Goal: Task Accomplishment & Management: Manage account settings

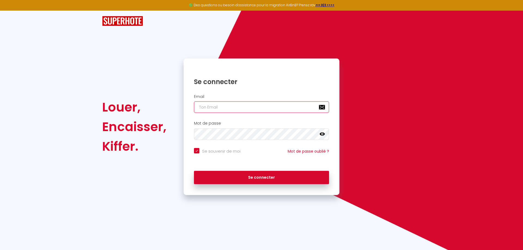
paste input "[EMAIL_ADDRESS][PERSON_NAME][DOMAIN_NAME]"
type input "[EMAIL_ADDRESS][PERSON_NAME][DOMAIN_NAME]"
checkbox input "true"
type input "[EMAIL_ADDRESS][PERSON_NAME][DOMAIN_NAME]"
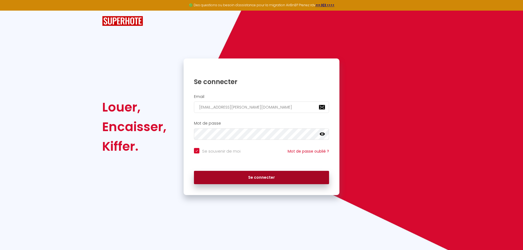
click at [255, 180] on button "Se connecter" at bounding box center [261, 178] width 135 height 14
checkbox input "true"
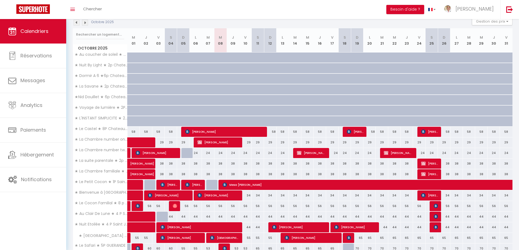
scroll to position [109, 0]
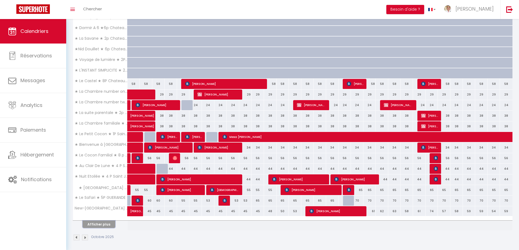
click at [89, 224] on button "Afficher plus" at bounding box center [98, 224] width 33 height 7
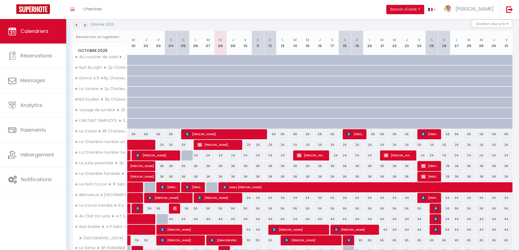
scroll to position [105, 0]
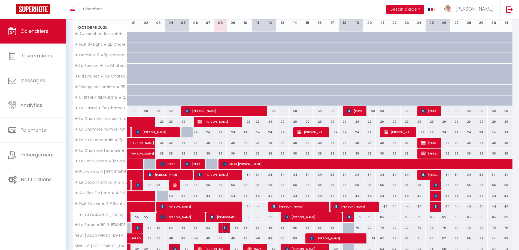
click at [225, 228] on img at bounding box center [224, 228] width 4 height 4
select select "OK"
select select "KO"
select select "0"
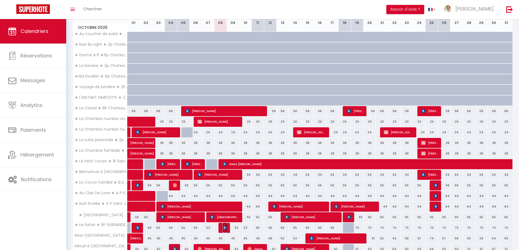
select select "1"
select select
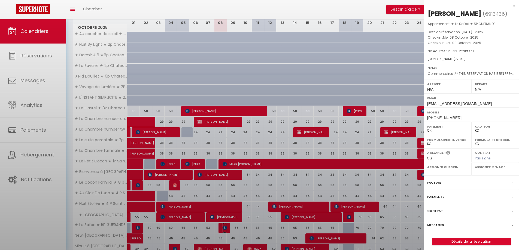
select select "3871"
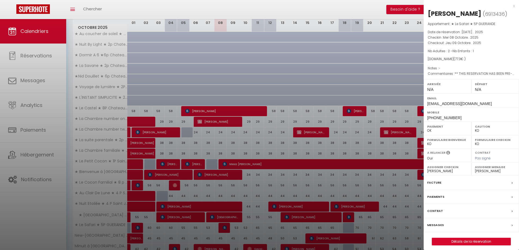
click at [511, 6] on div "x" at bounding box center [468, 6] width 91 height 7
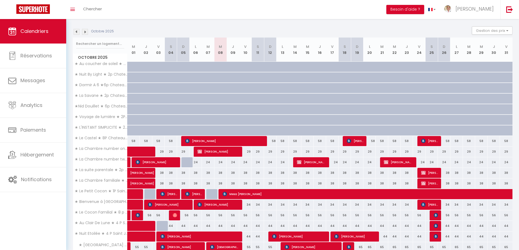
scroll to position [102, 0]
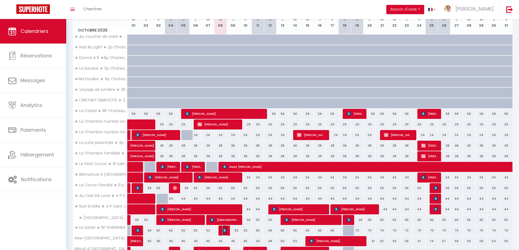
click at [222, 230] on img at bounding box center [224, 230] width 4 height 4
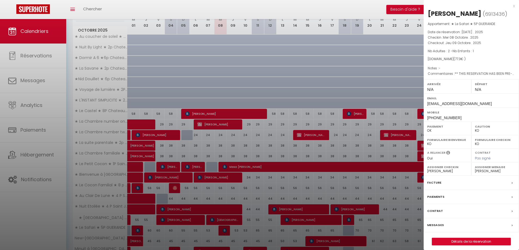
click at [513, 7] on div "x" at bounding box center [468, 6] width 91 height 7
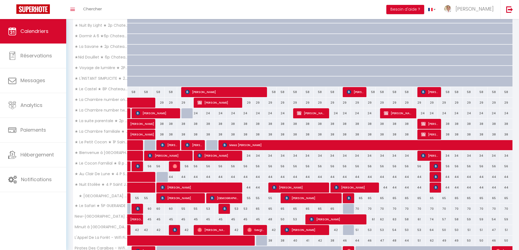
scroll to position [157, 0]
